Goal: Task Accomplishment & Management: Use online tool/utility

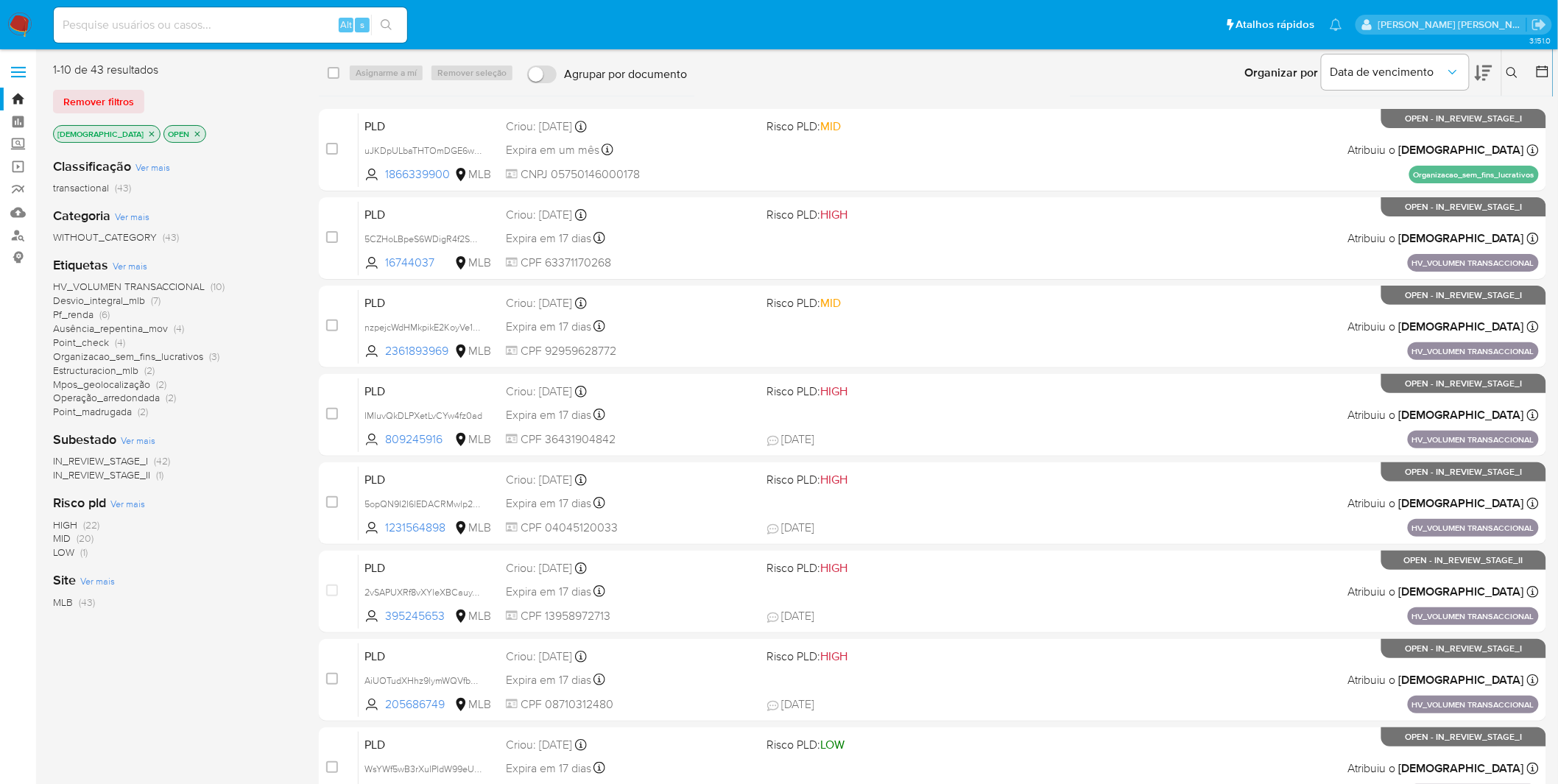
click at [236, 16] on input at bounding box center [230, 25] width 353 height 19
paste input "wDrDwd94VyIIyLiyppwsLIZE"
type input "wDrDwd94VyIIyLiyppwsLIZE"
click at [311, 19] on input "wDrDwd94VyIIyLiyppwsLIZE" at bounding box center [230, 25] width 353 height 19
click at [128, 354] on span "Organizacao_sem_fins_lucrativos" at bounding box center [128, 356] width 150 height 15
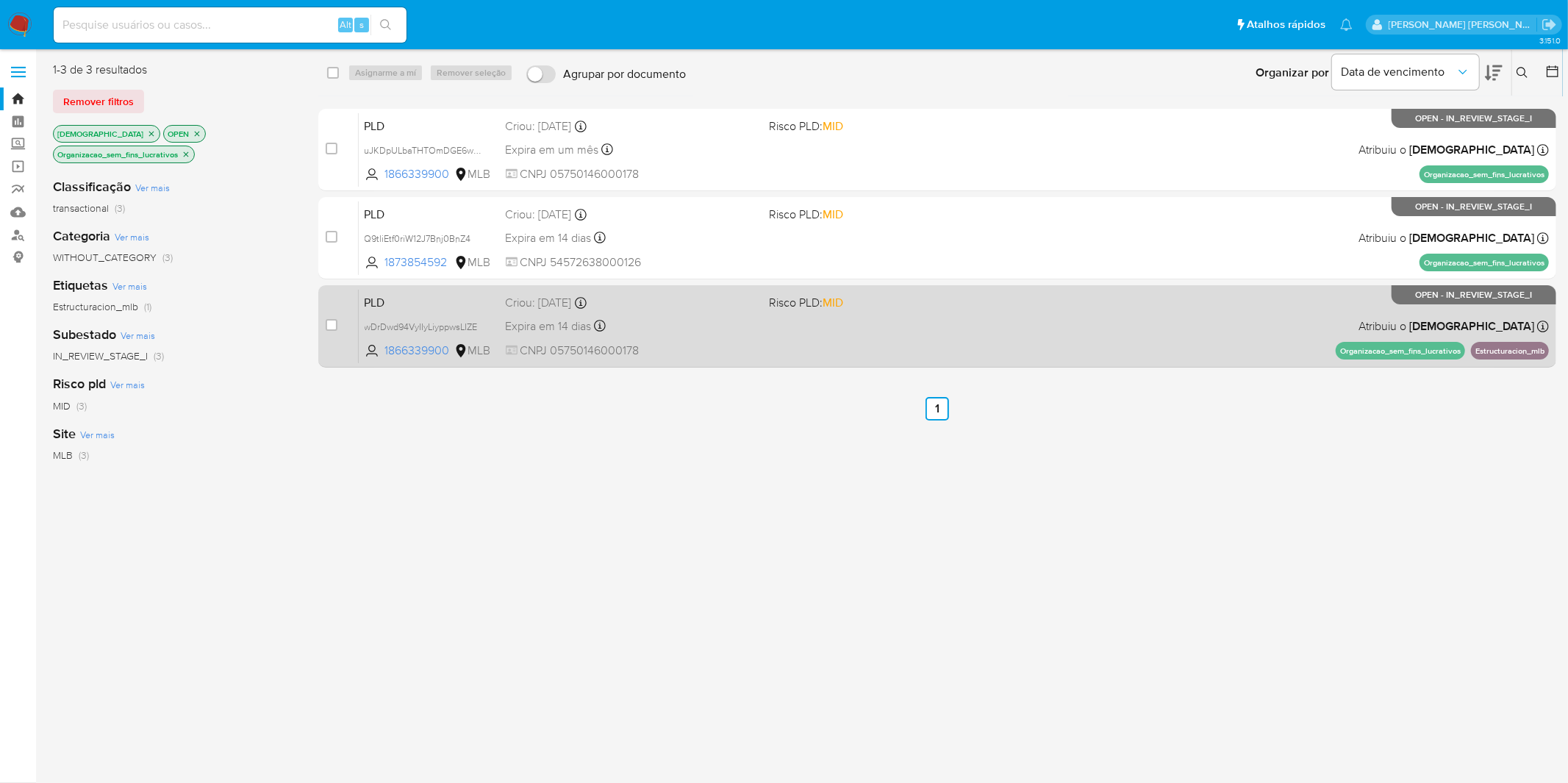
click at [852, 329] on div "PLD wDrDwd94VyIIyLiyppwsLIZE 1866339900 MLB Risco PLD: MID Criou: 12/07/2025 Cr…" at bounding box center [954, 325] width 1190 height 74
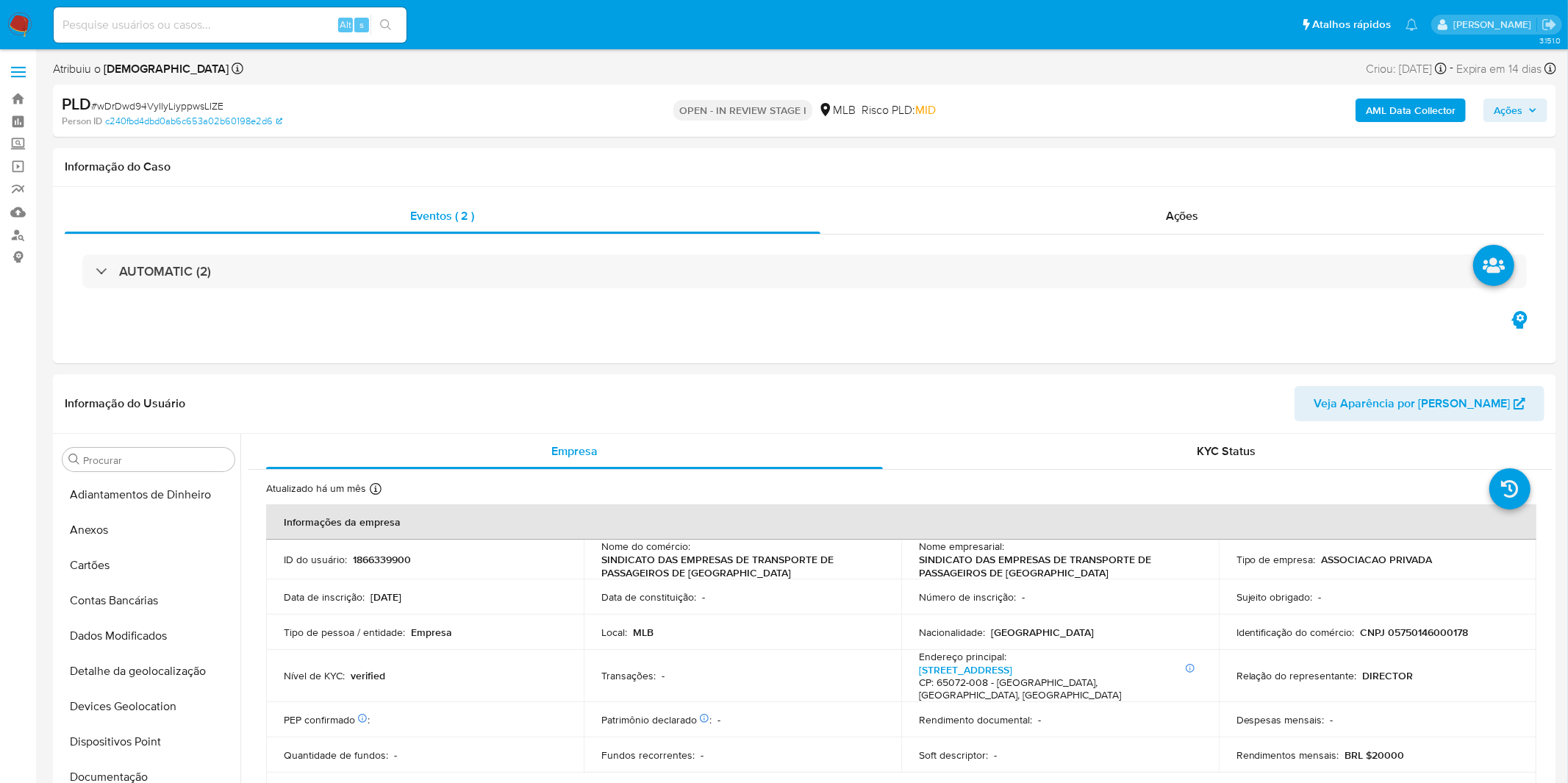
select select "10"
click at [154, 531] on button "Anexos" at bounding box center [142, 530] width 172 height 35
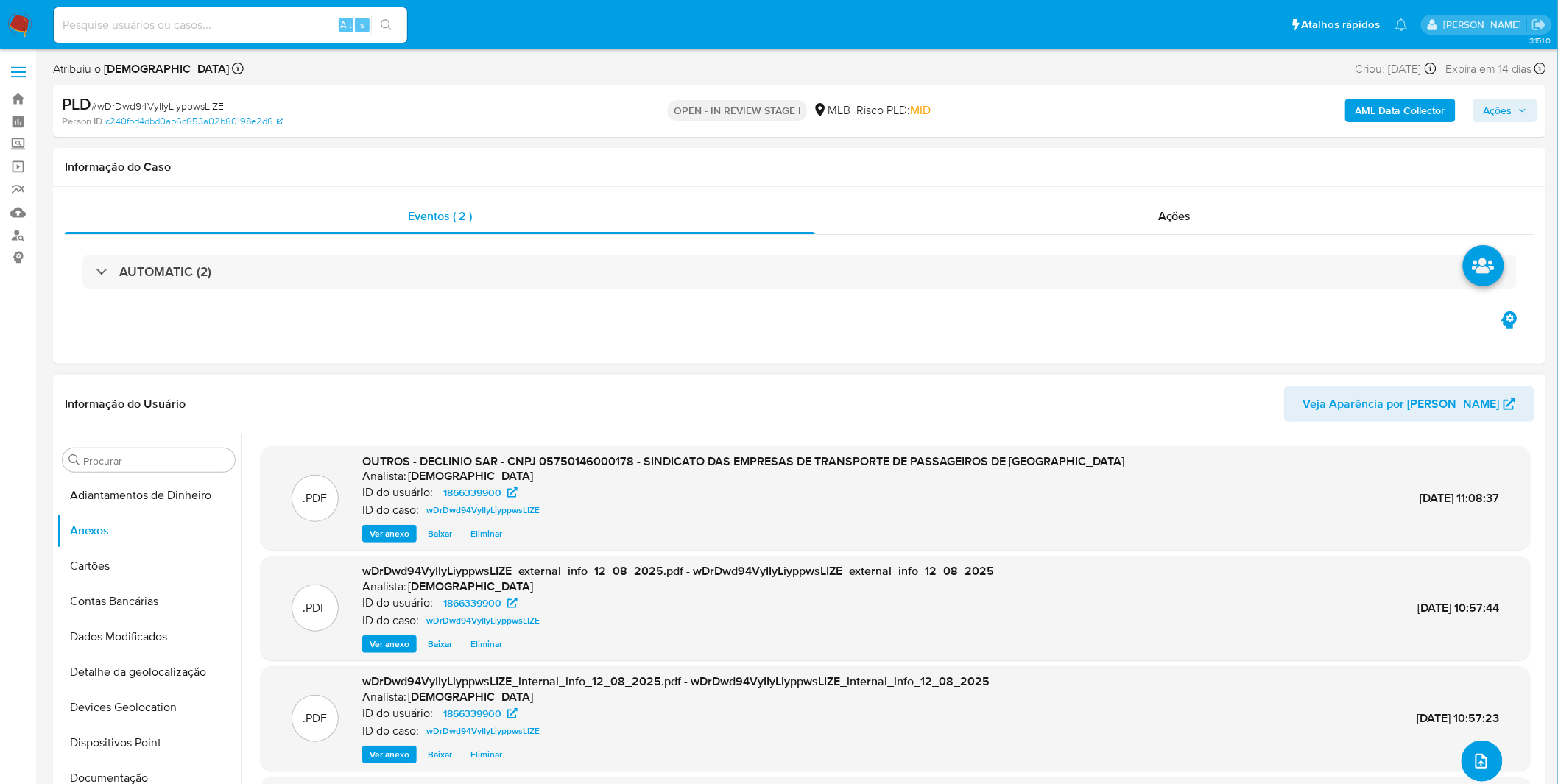
click at [1475, 758] on icon "upload-file" at bounding box center [1481, 761] width 18 height 18
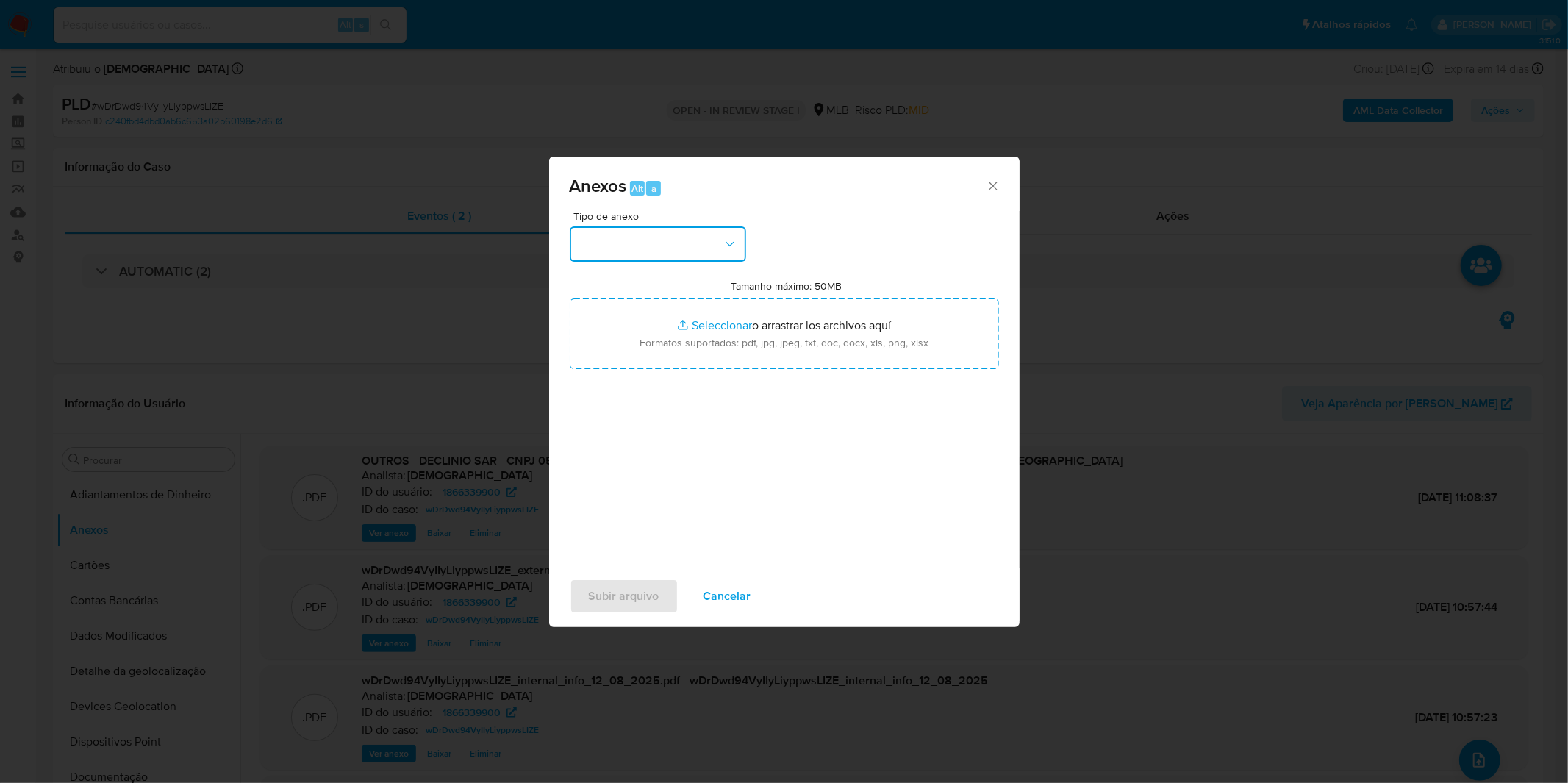
click at [681, 242] on button "button" at bounding box center [658, 243] width 177 height 35
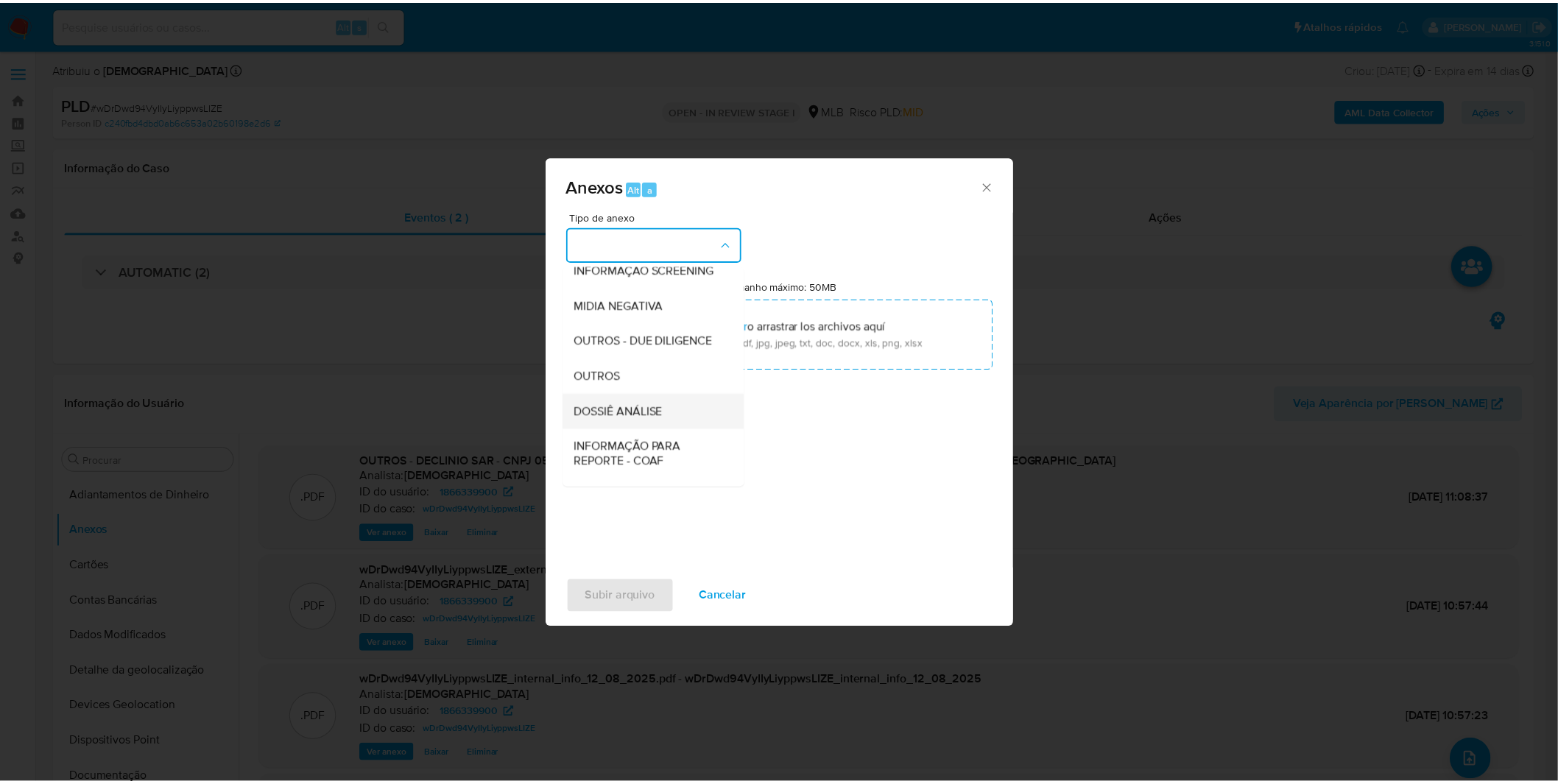
scroll to position [226, 0]
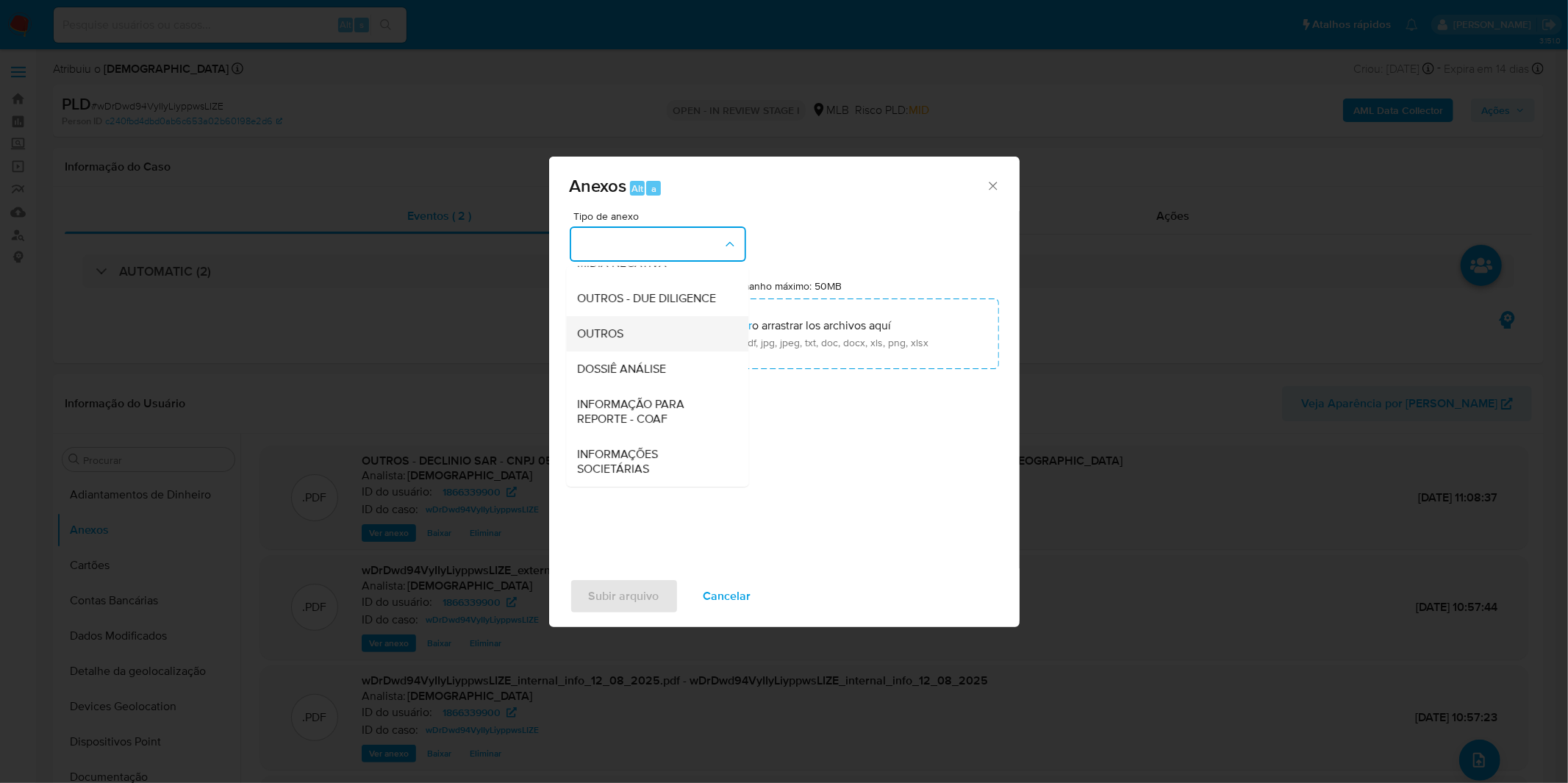
click at [659, 329] on div "OUTROS" at bounding box center [653, 333] width 150 height 35
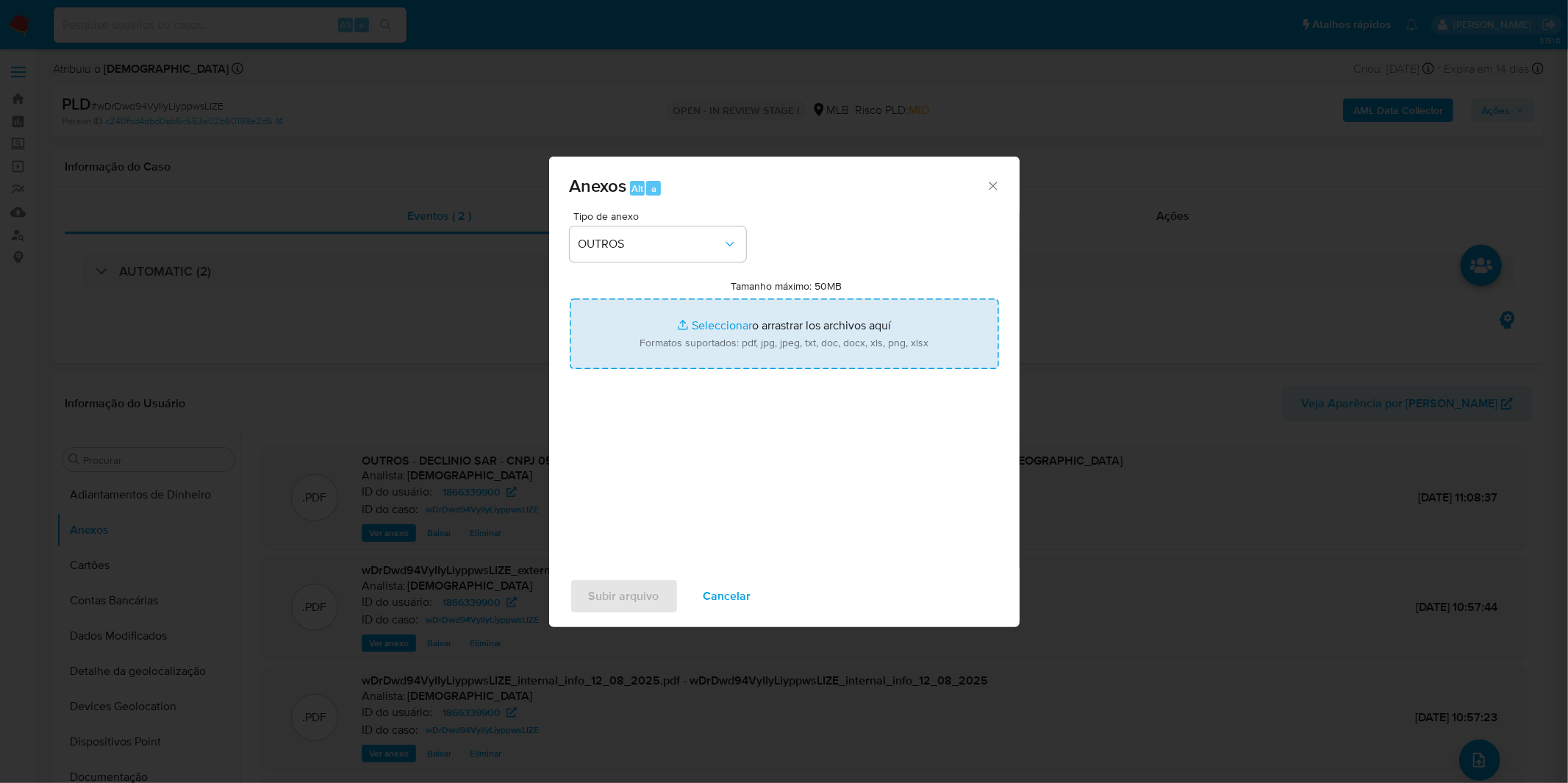
click at [669, 333] on input "Tamanho máximo: 50MB Seleccionar archivos" at bounding box center [784, 334] width 429 height 70
type input "C:\fakepath\Mulan 1866339900_2025_07_31_12_07_39.xlsx"
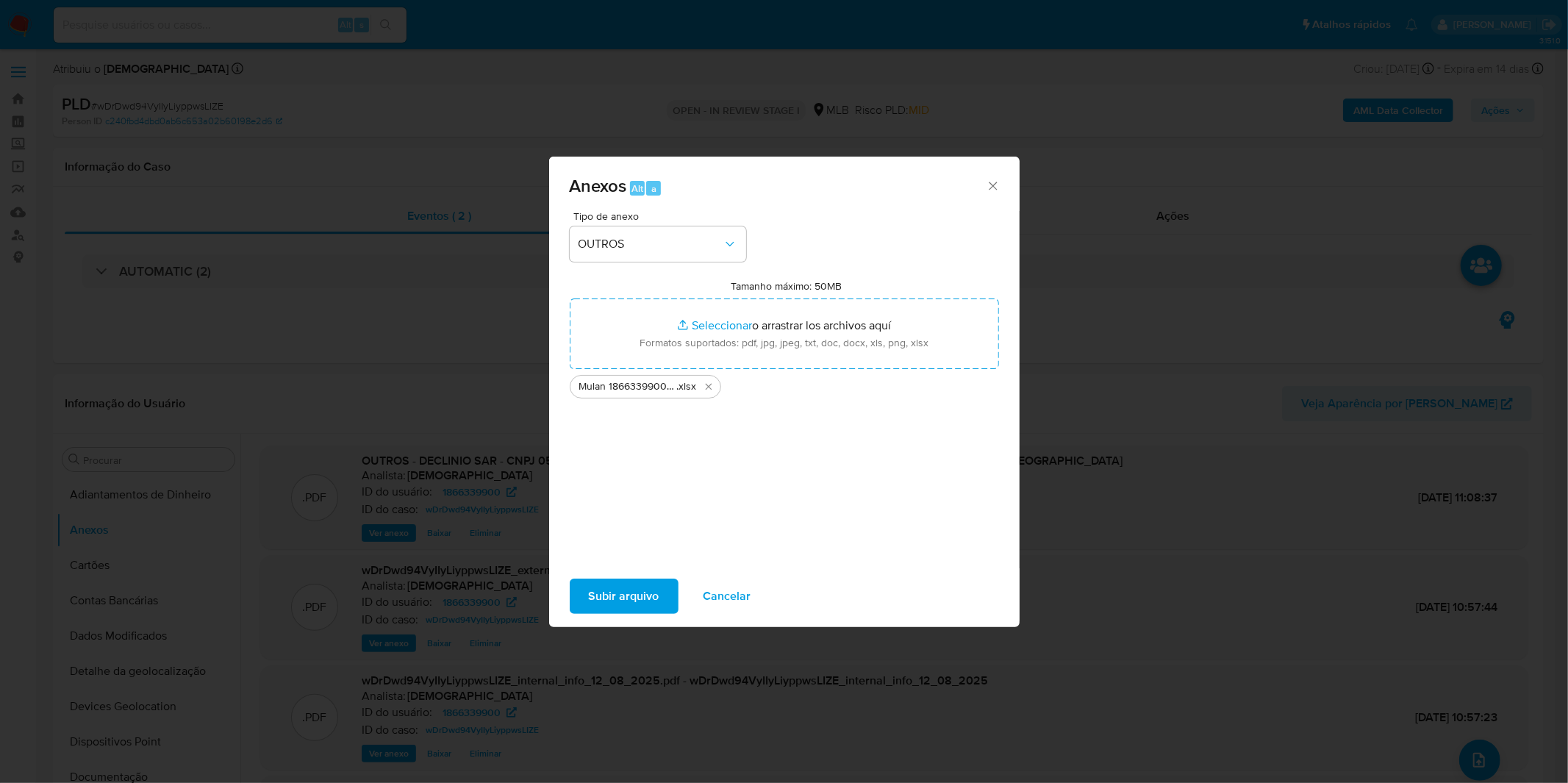
click at [619, 610] on span "Subir arquivo" at bounding box center [624, 596] width 70 height 32
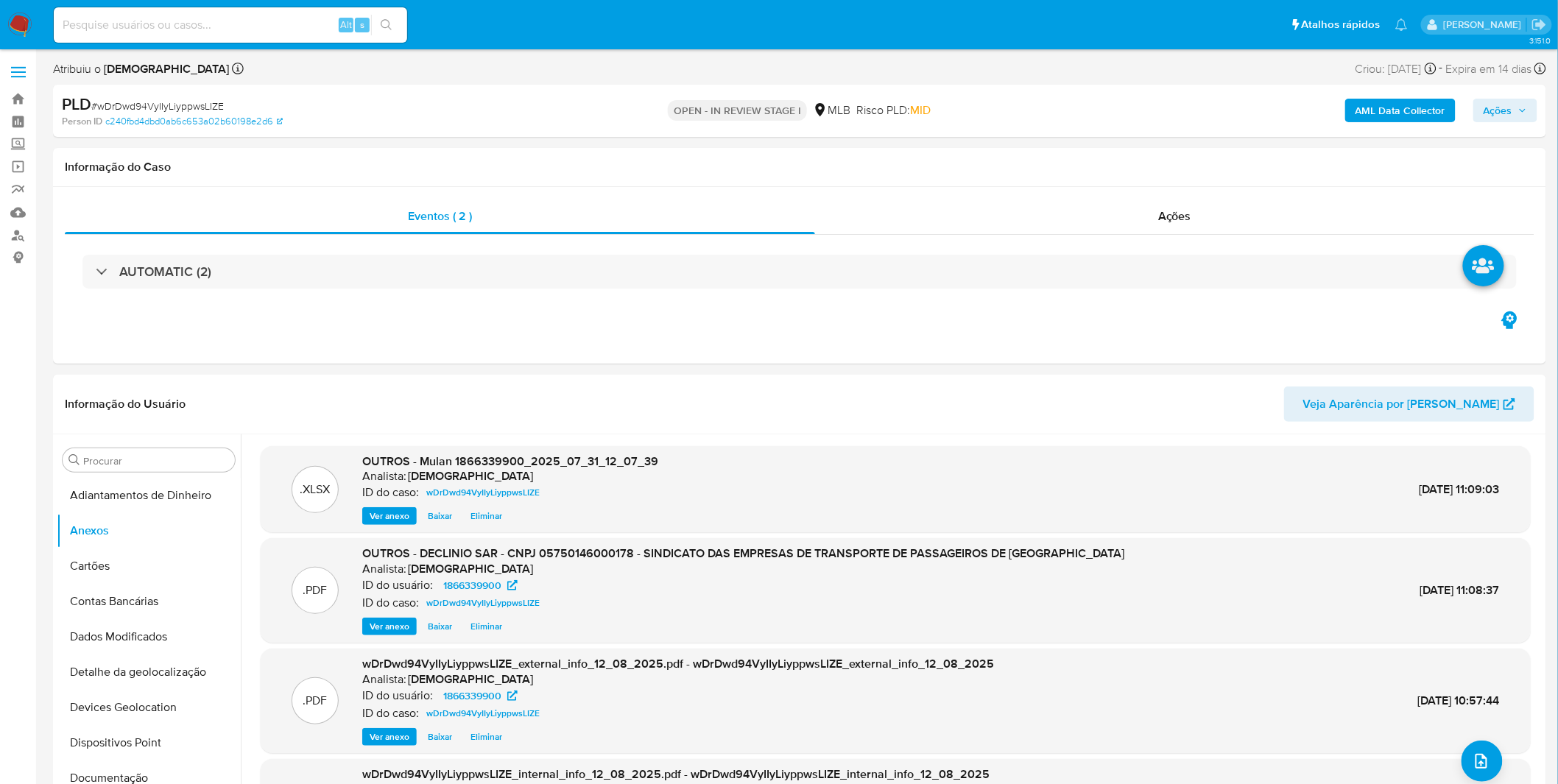
click at [1512, 116] on span "Ações" at bounding box center [1498, 110] width 29 height 23
click at [1098, 175] on div "Resolução do caso Alt r" at bounding box center [1095, 157] width 135 height 38
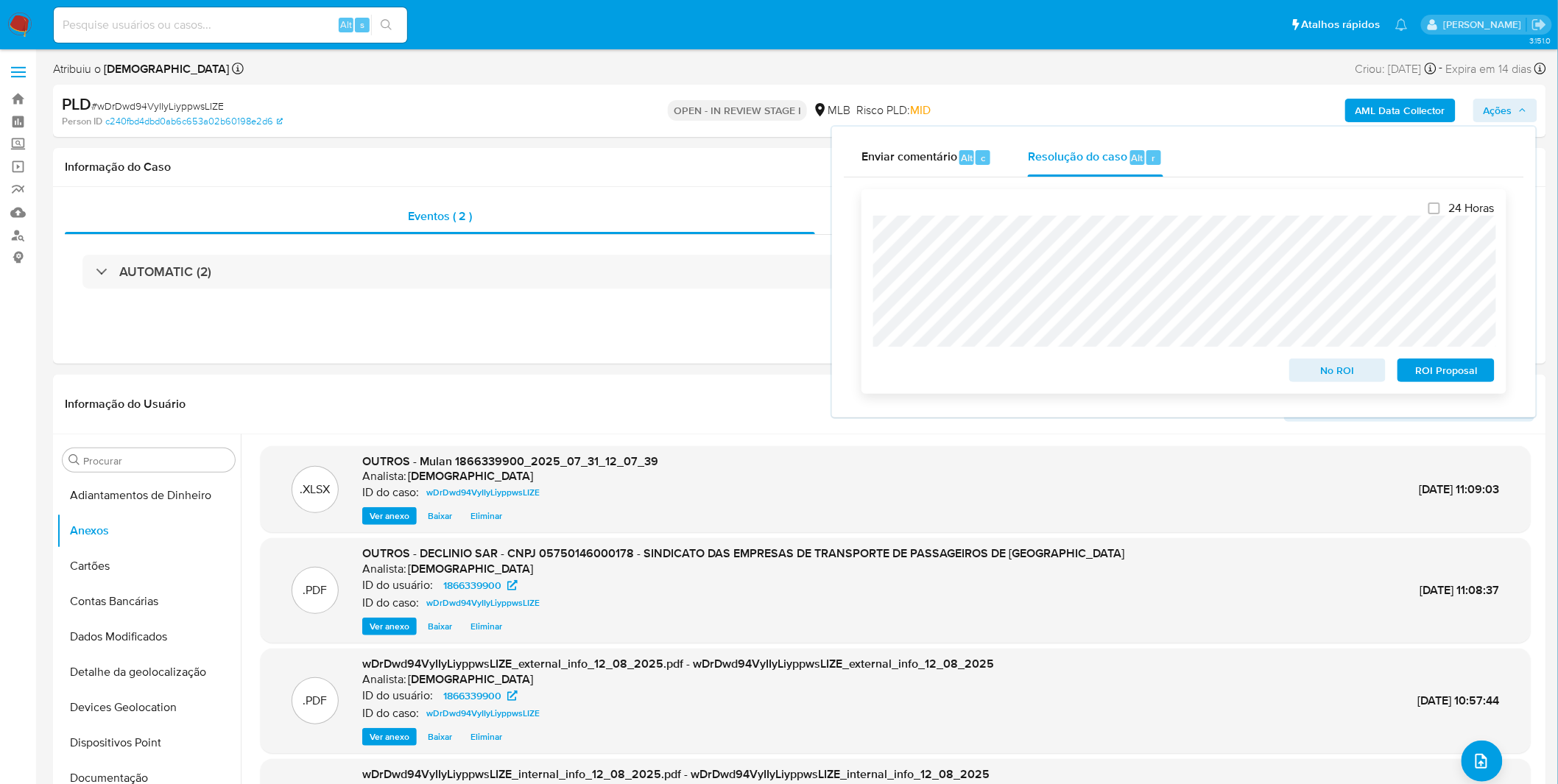
click at [1335, 370] on span "No ROI" at bounding box center [1338, 370] width 77 height 20
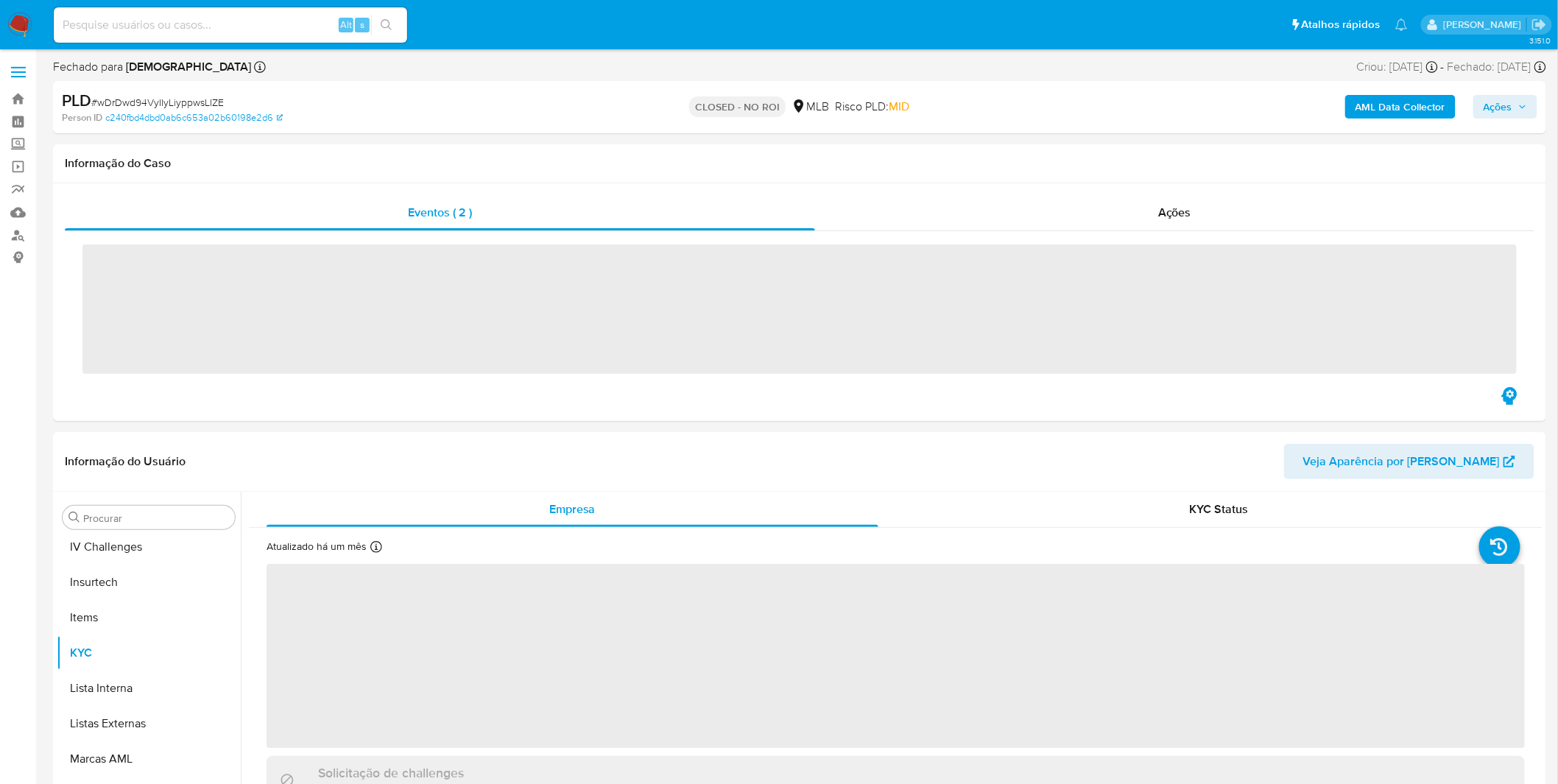
scroll to position [621, 0]
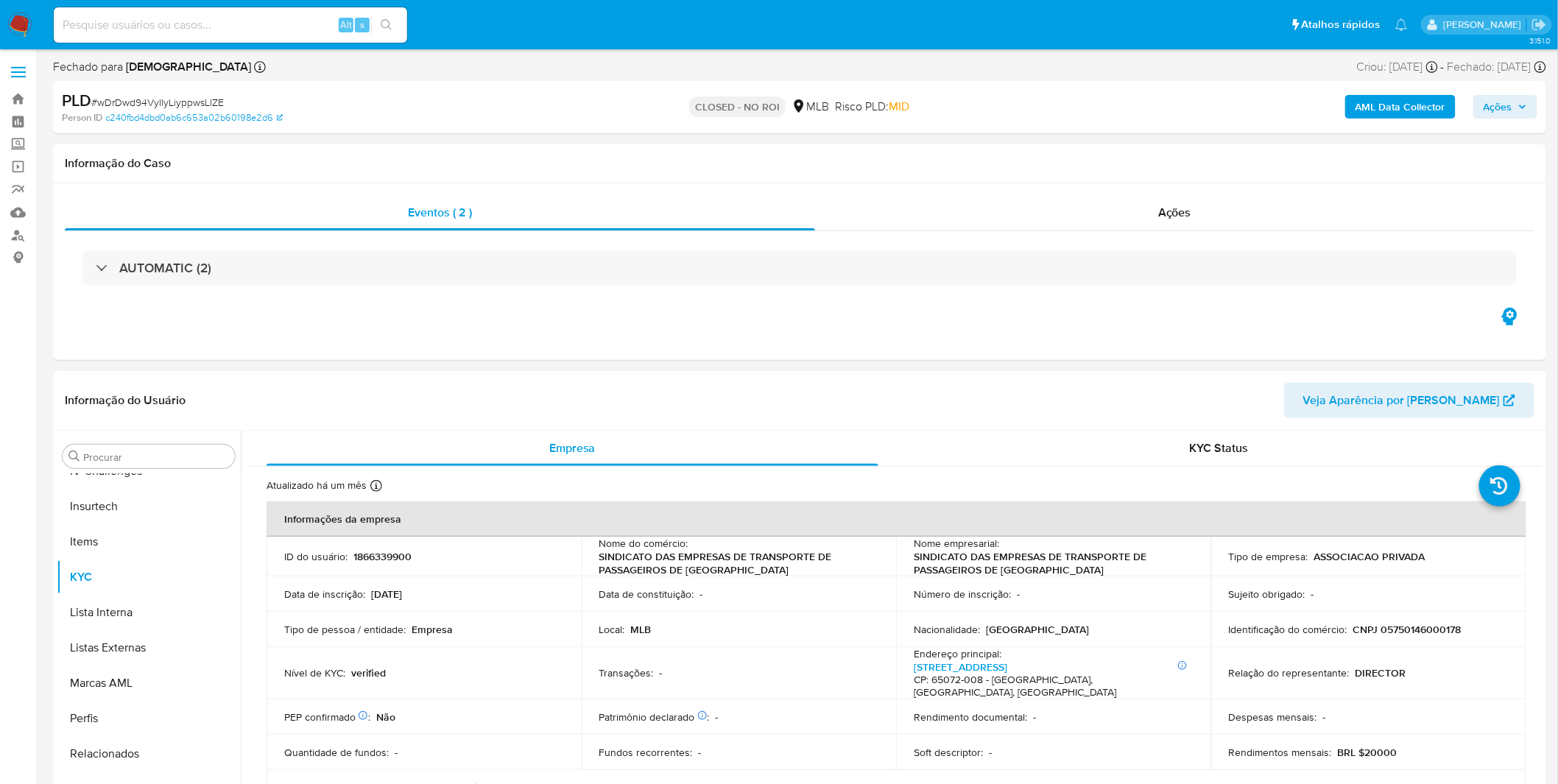
select select "10"
